Goal: Navigation & Orientation: Go to known website

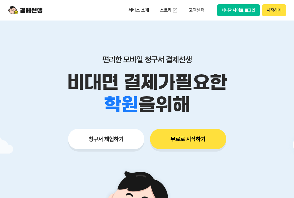
click at [235, 5] on button "매니저사이트 로그인" at bounding box center [238, 10] width 43 height 12
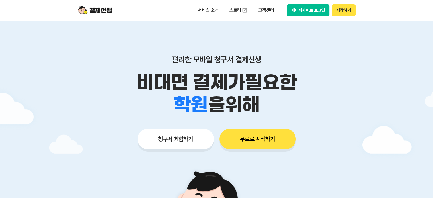
click at [312, 16] on div "서비스 소개 스토리 고객센터 매니저사이트 로그인 시작하기" at bounding box center [217, 10] width 292 height 21
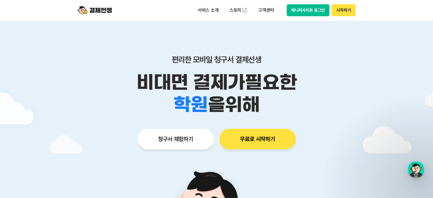
click at [312, 11] on button "매니저사이트 로그인" at bounding box center [308, 10] width 43 height 12
